Goal: Register for event/course

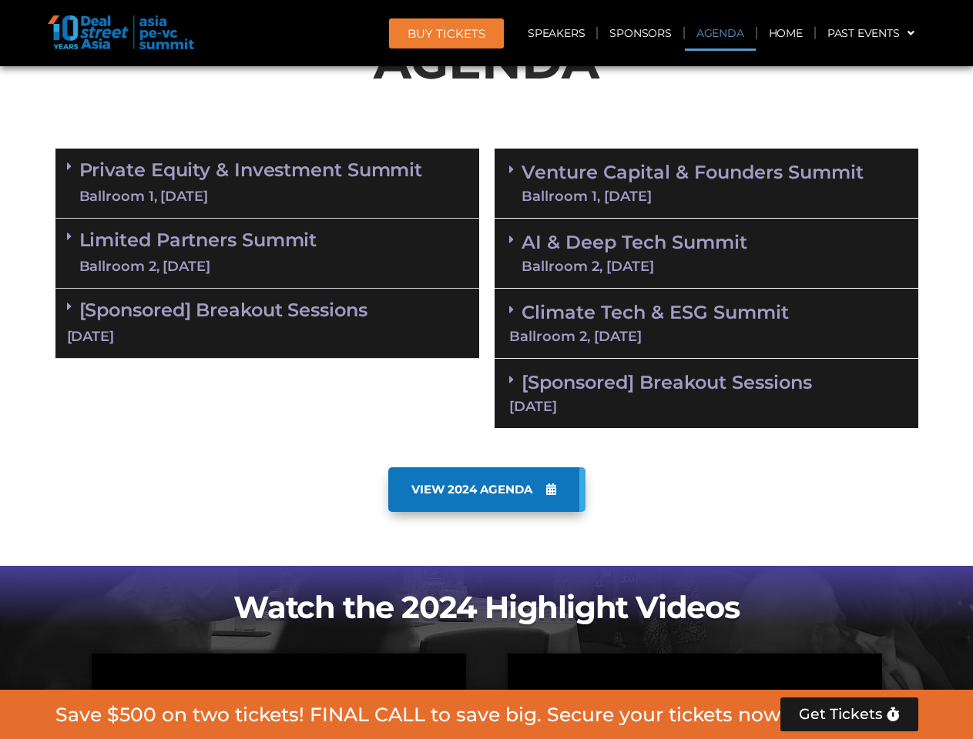
scroll to position [954, 0]
